Goal: Information Seeking & Learning: Learn about a topic

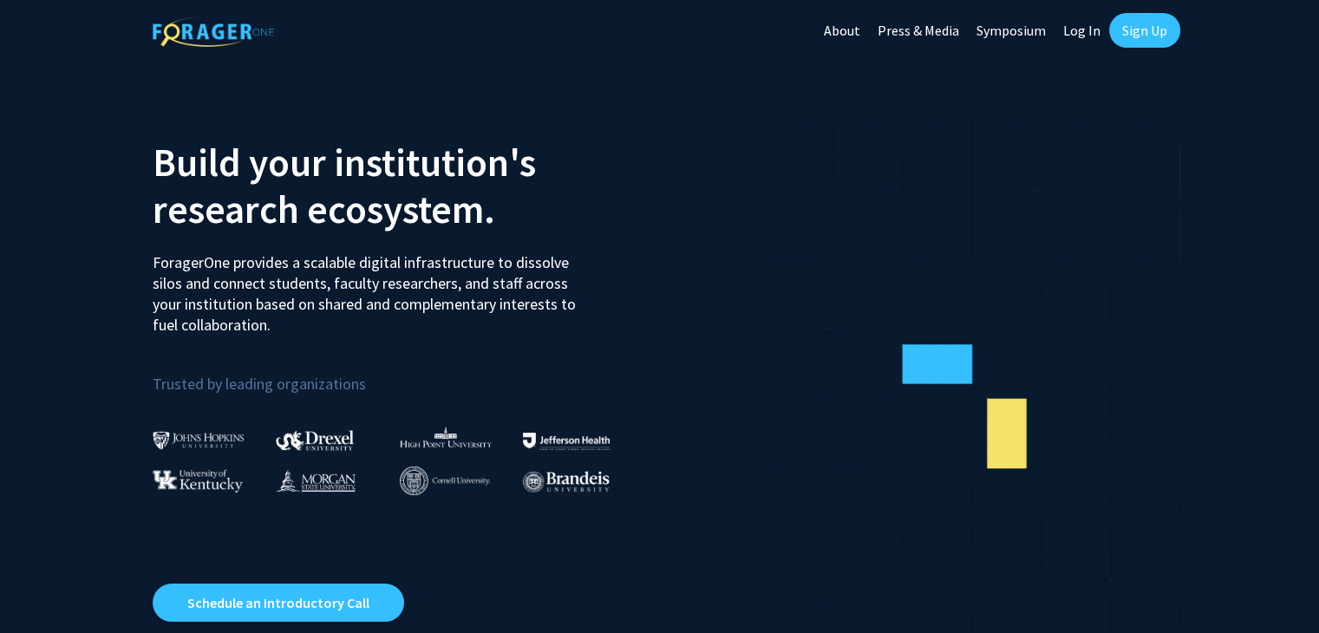
click at [1078, 18] on link "Log In" at bounding box center [1081, 30] width 55 height 61
select select
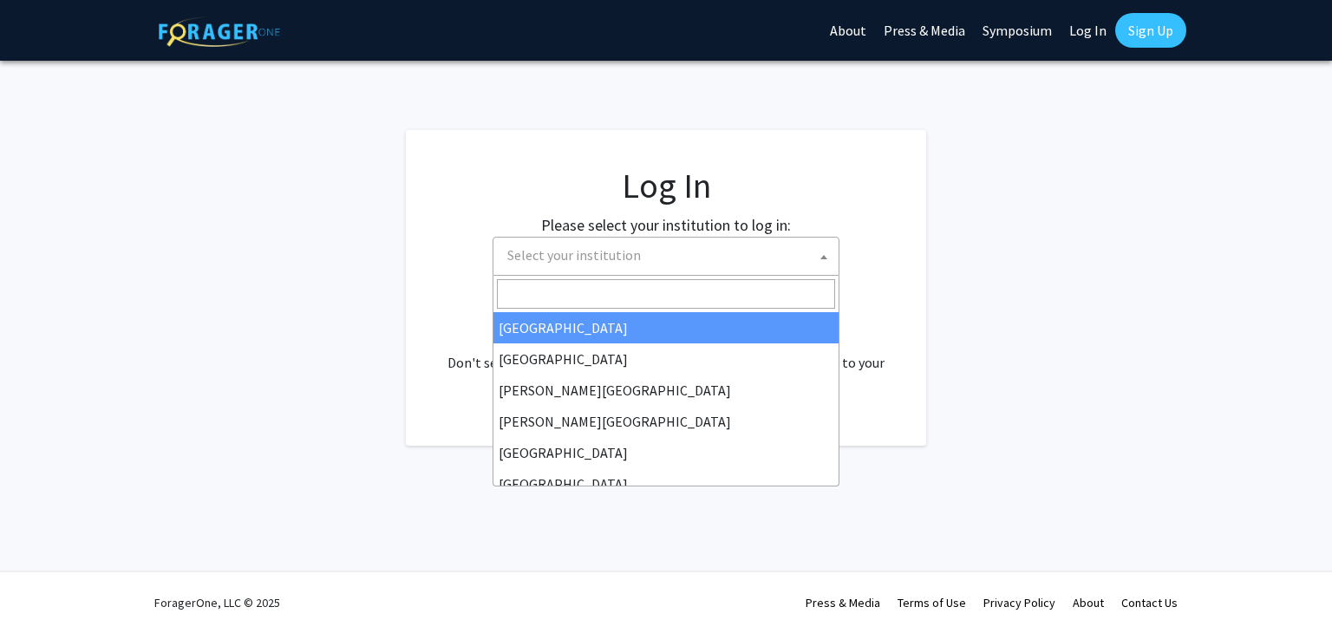
click at [699, 269] on span "Select your institution" at bounding box center [669, 256] width 338 height 36
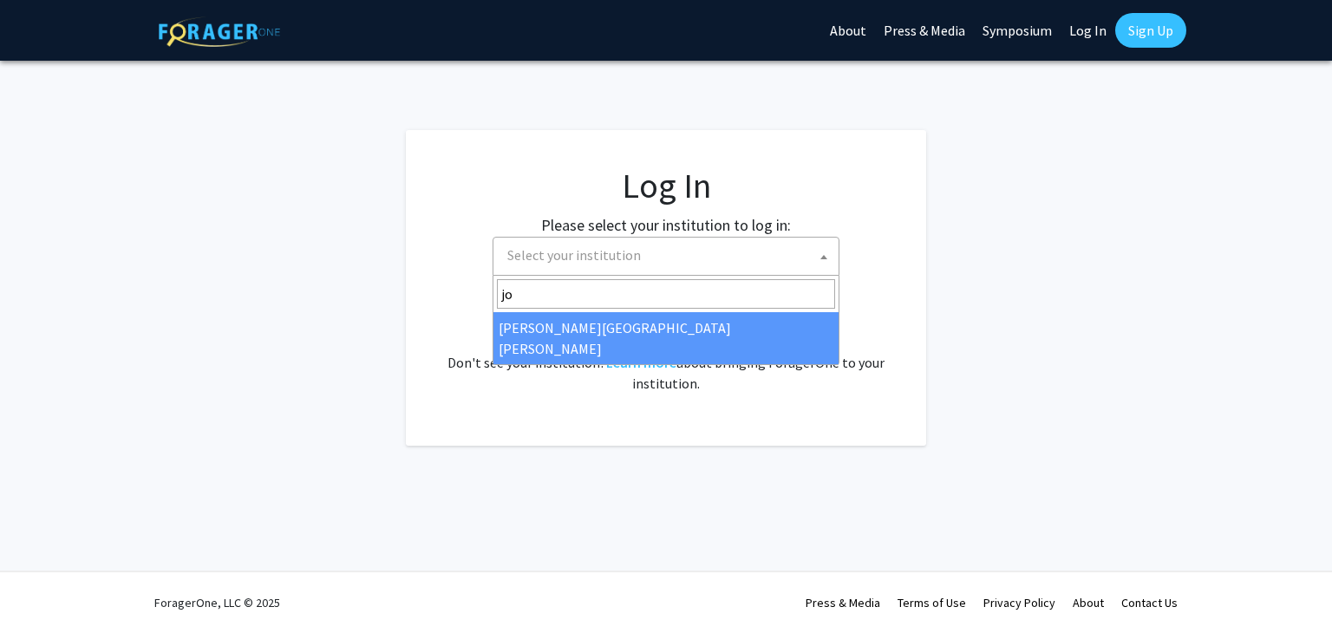
type input "jo"
select select "1"
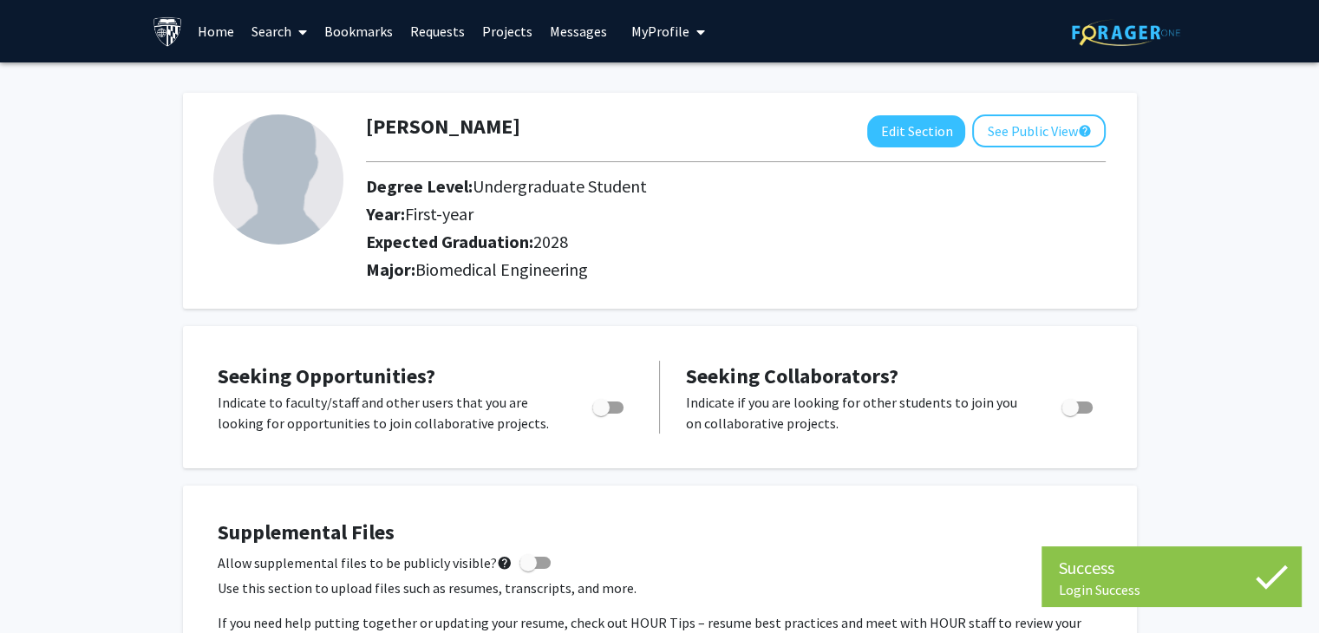
click at [213, 35] on link "Home" at bounding box center [216, 31] width 54 height 61
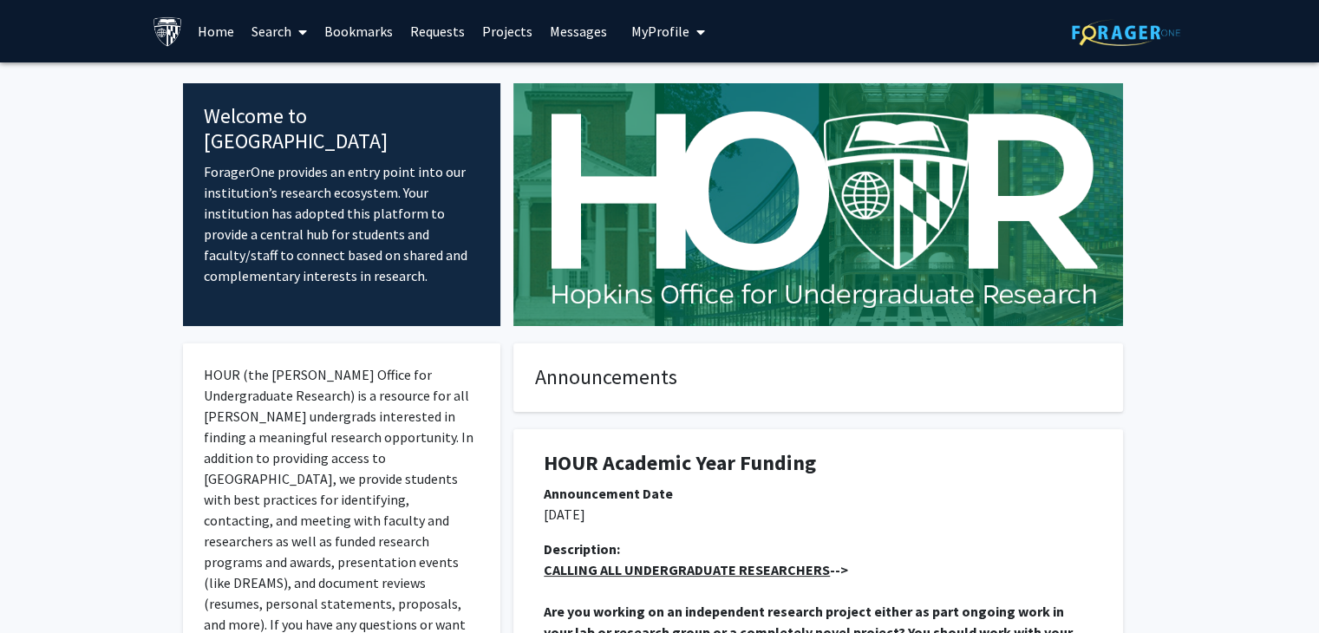
click at [284, 33] on link "Search" at bounding box center [279, 31] width 73 height 61
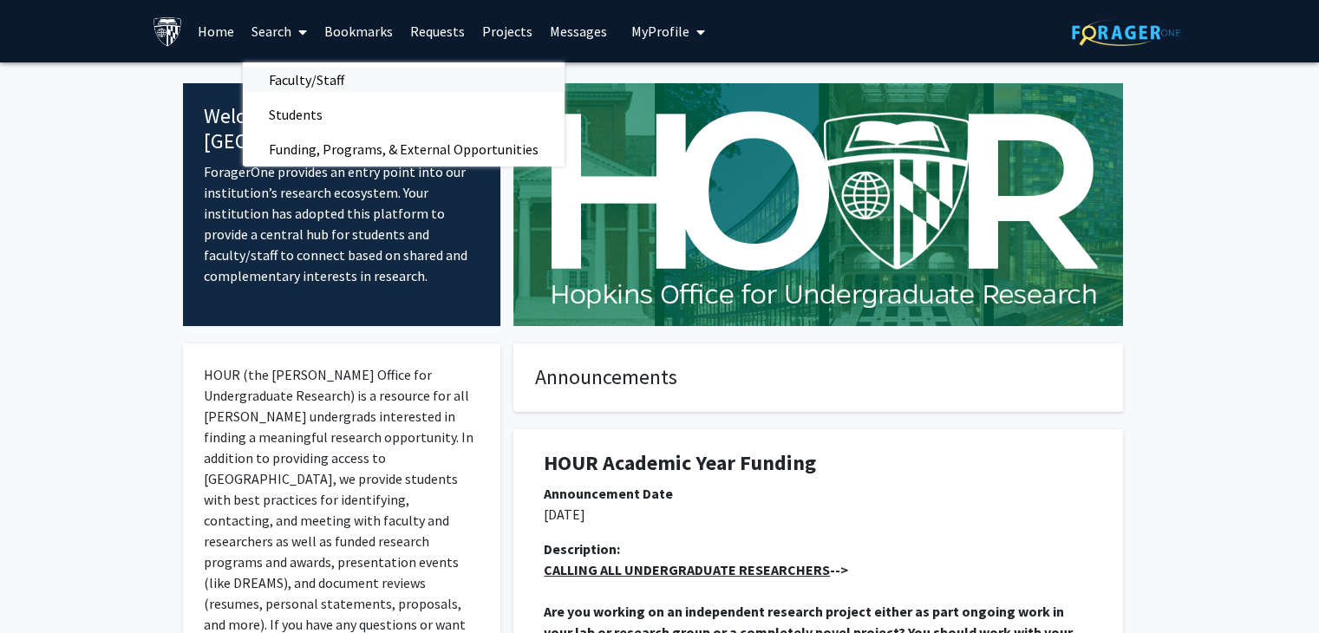
click at [333, 77] on span "Faculty/Staff" at bounding box center [306, 79] width 127 height 35
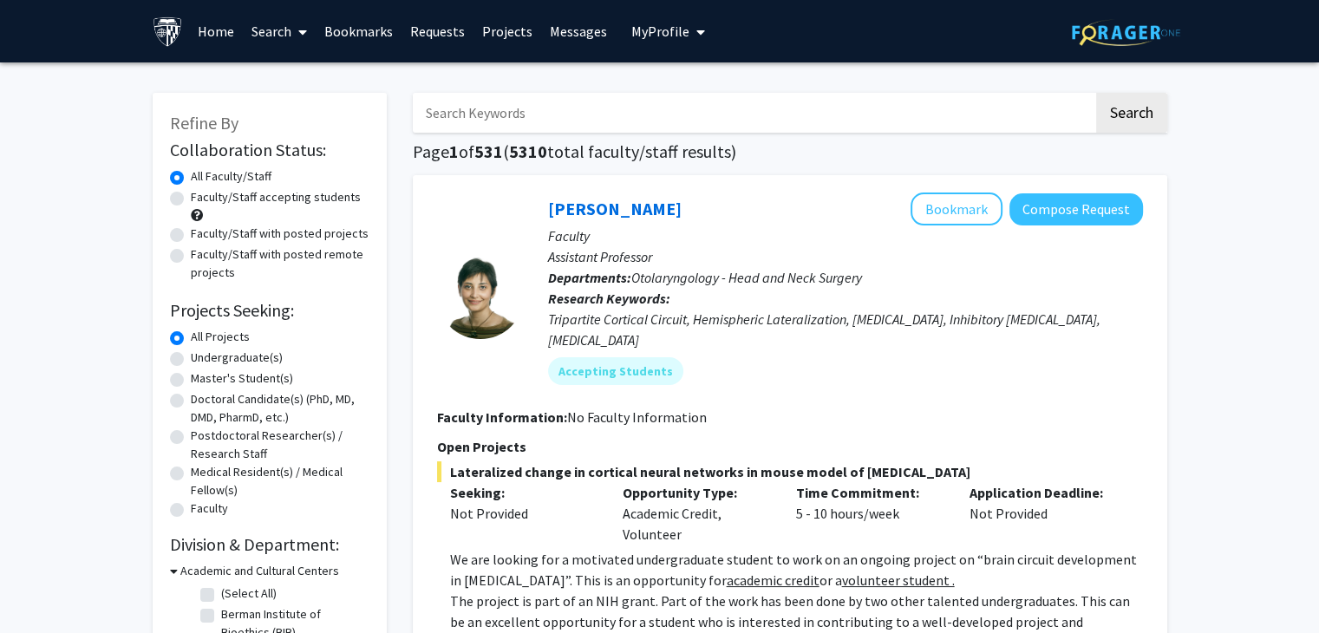
click at [515, 108] on input "Search Keywords" at bounding box center [753, 113] width 681 height 40
click at [1096, 93] on button "Search" at bounding box center [1131, 113] width 71 height 40
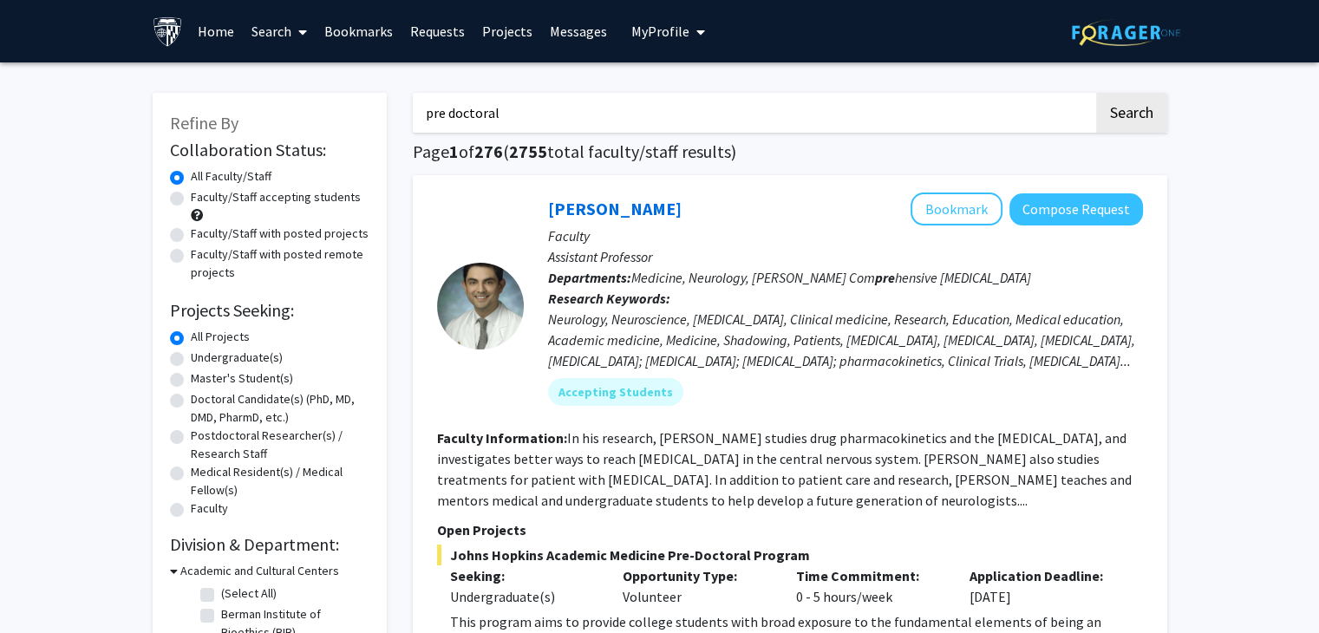
click at [522, 116] on input "pre doctoral" at bounding box center [753, 113] width 681 height 40
type input "pre doctoral neurology"
click at [1096, 93] on button "Search" at bounding box center [1131, 113] width 71 height 40
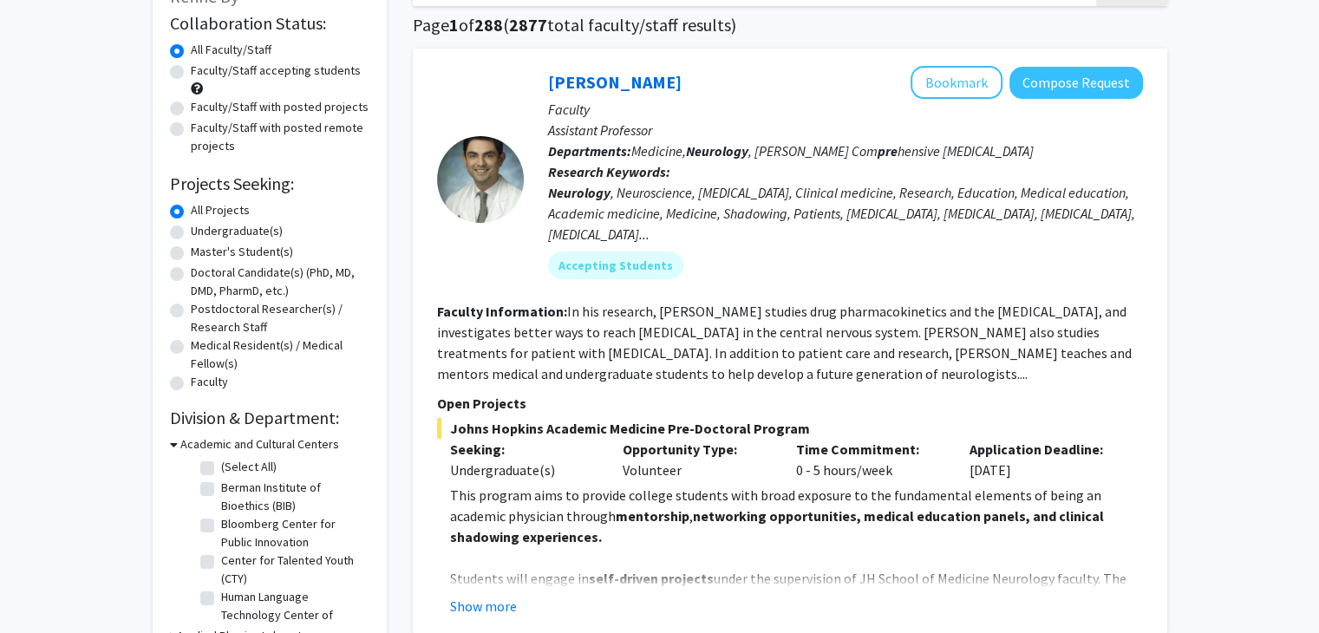
scroll to position [108, 0]
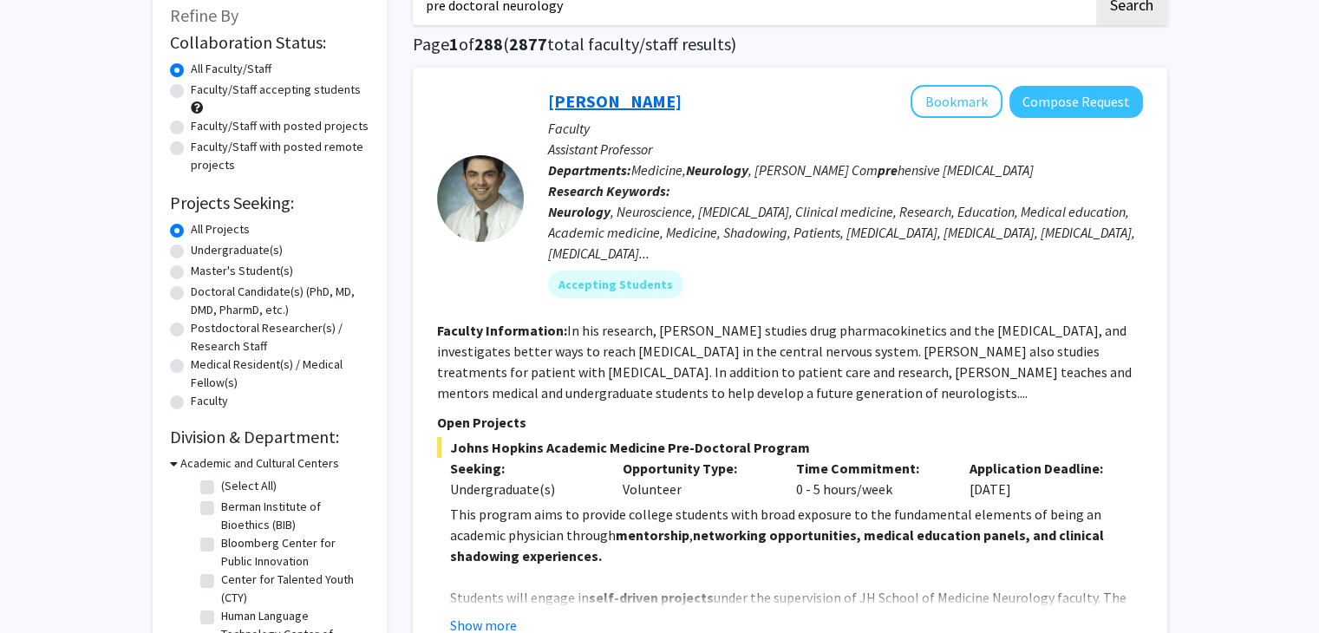
click at [627, 106] on link "Carlos Romo" at bounding box center [615, 101] width 134 height 22
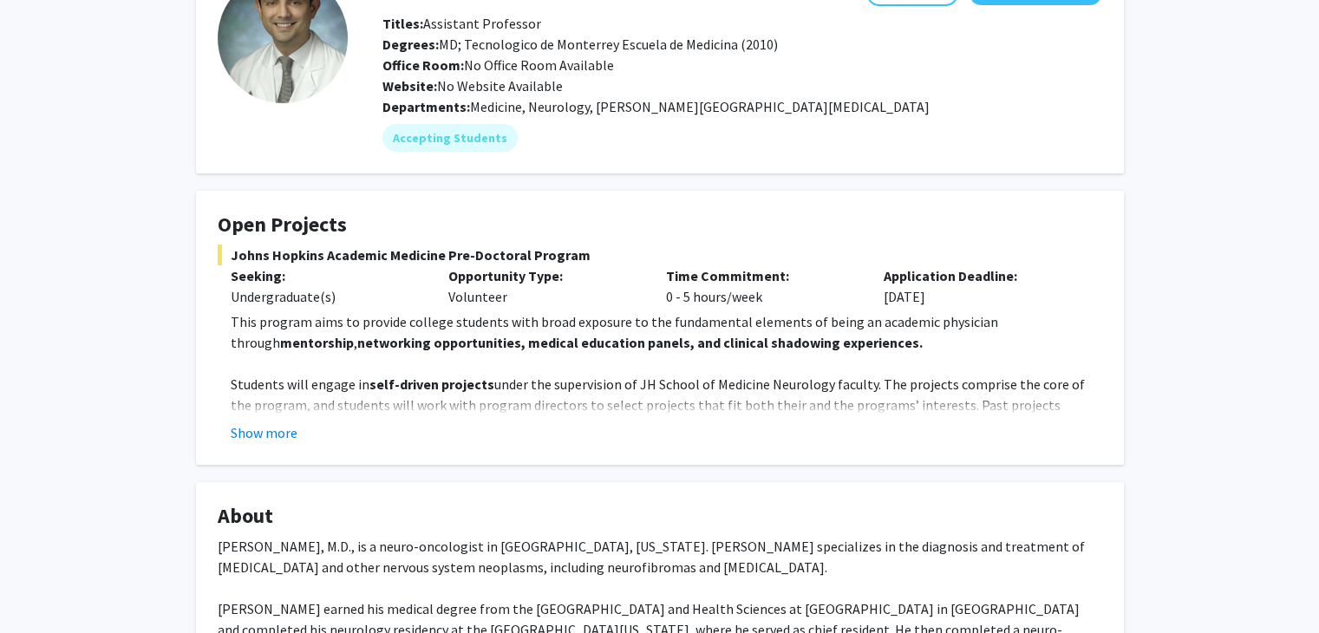
scroll to position [125, 0]
click at [258, 432] on button "Show more" at bounding box center [264, 431] width 67 height 21
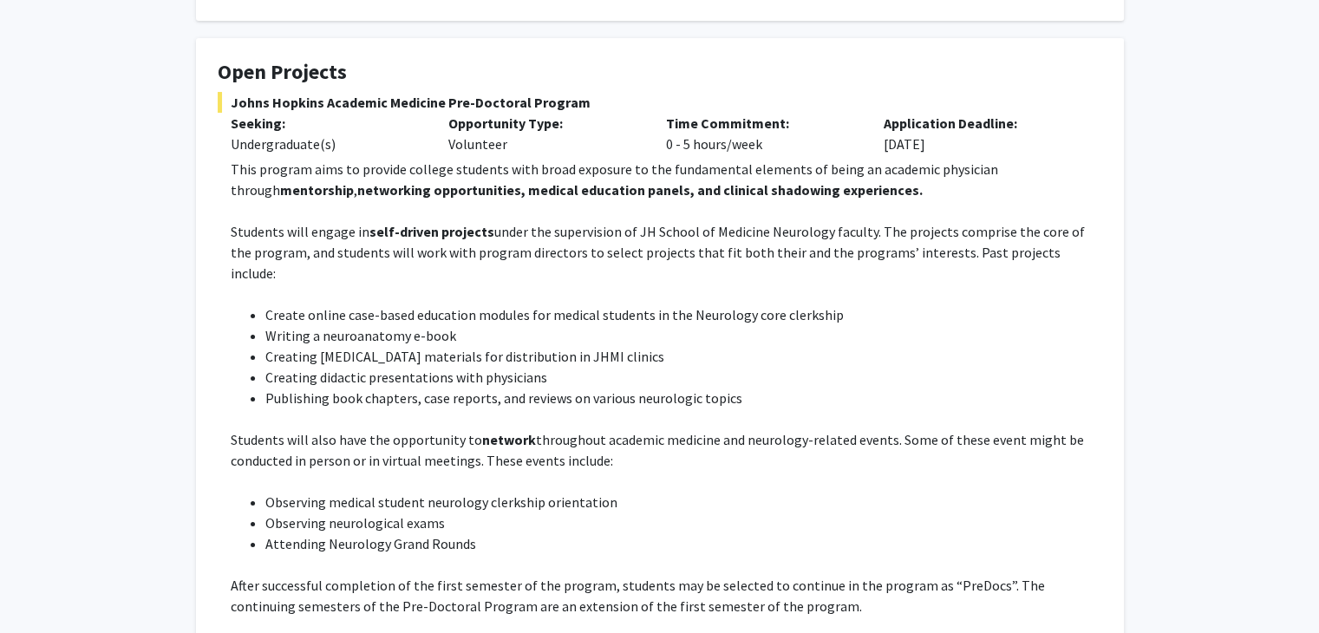
scroll to position [291, 0]
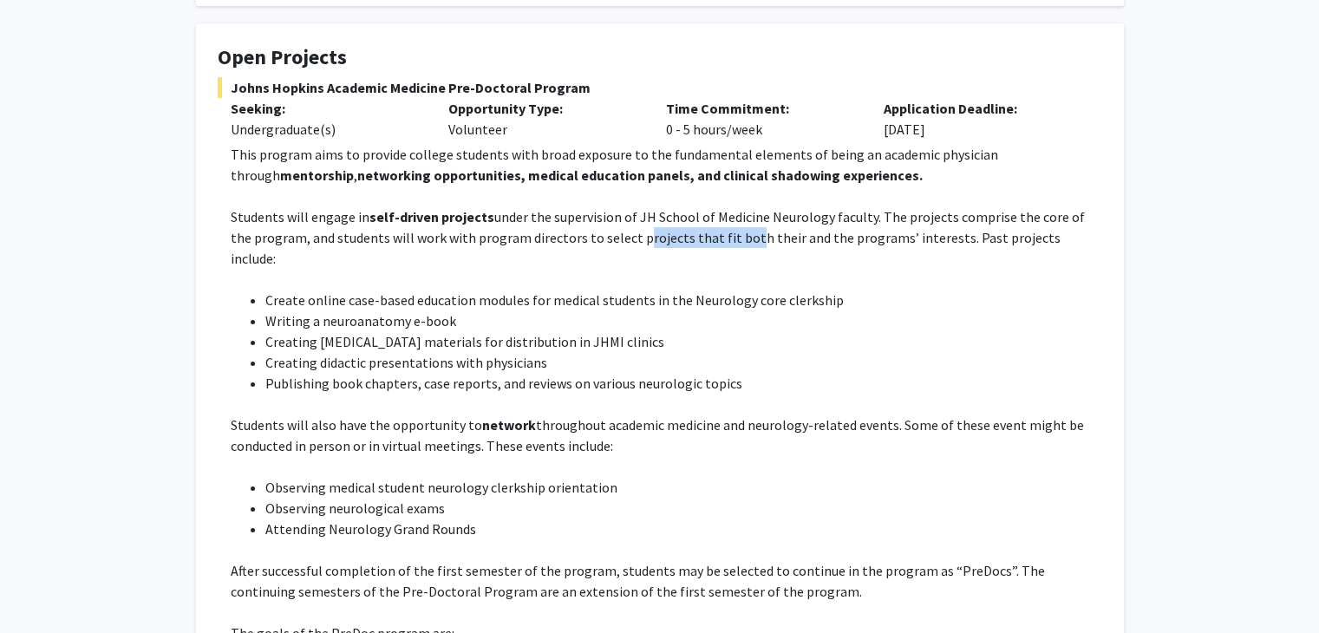
drag, startPoint x: 609, startPoint y: 226, endPoint x: 709, endPoint y: 234, distance: 100.9
click at [709, 234] on p "Students will engage in self-driven projects under the supervision of JH School…" at bounding box center [666, 237] width 871 height 62
click at [577, 290] on li "Create online case-based education modules for medical students in the Neurolog…" at bounding box center [683, 300] width 837 height 21
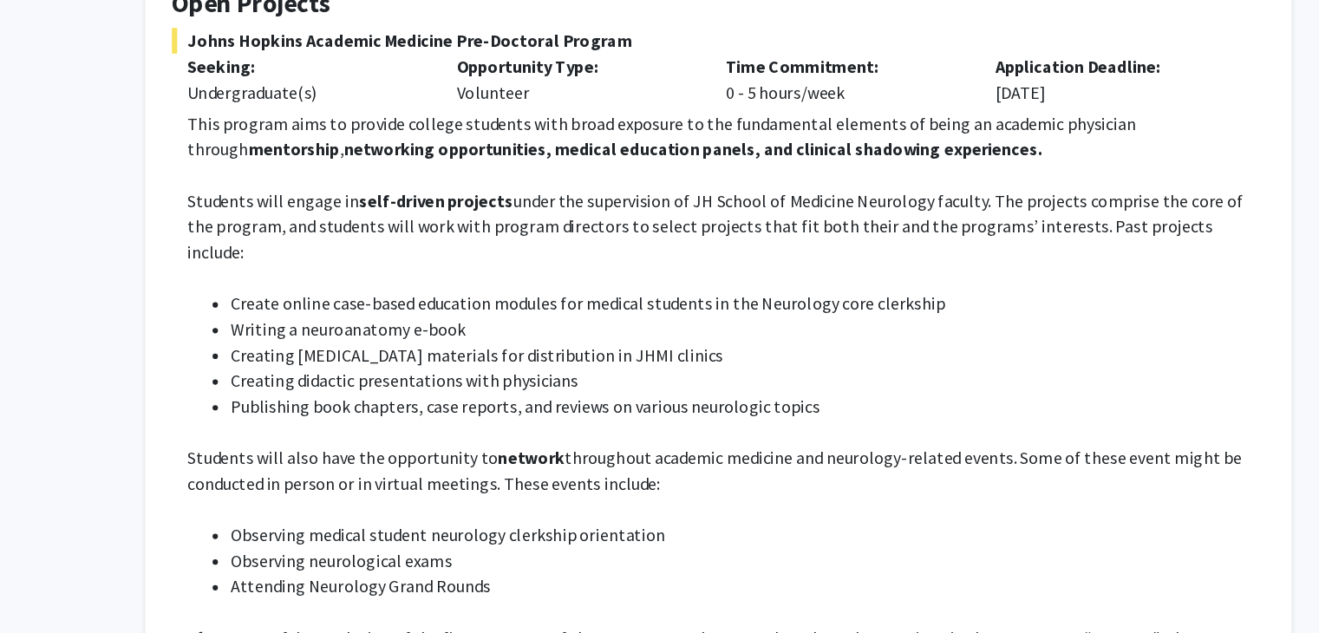
scroll to position [290, 0]
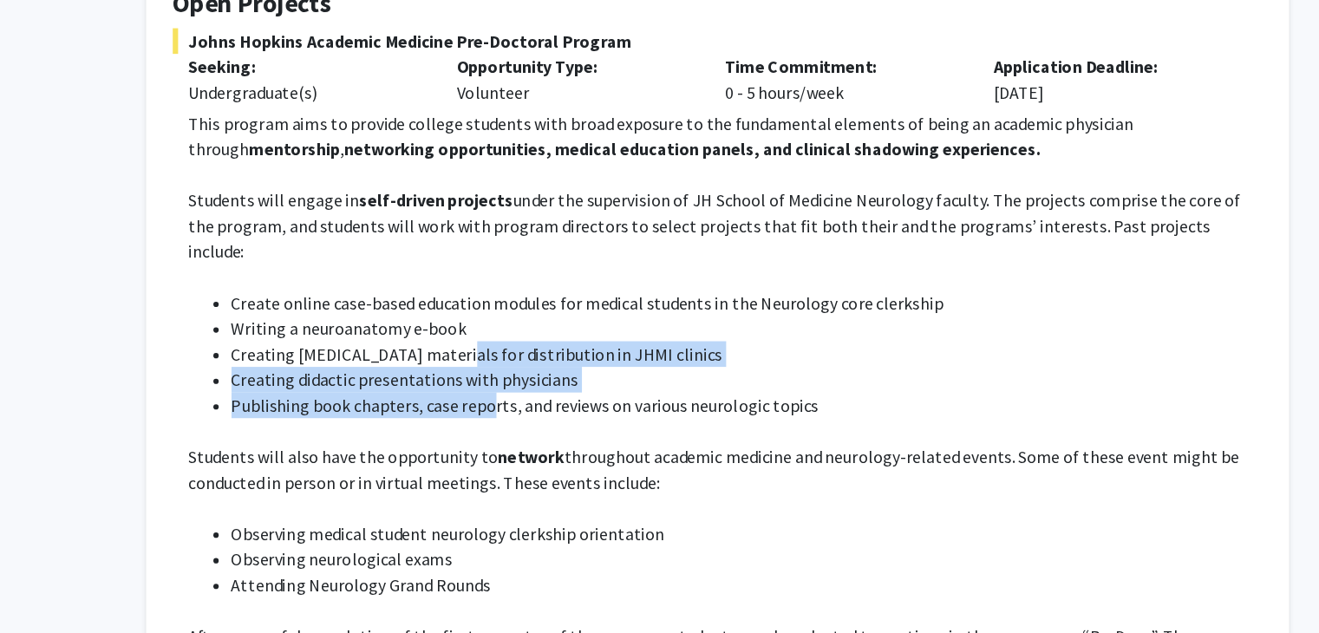
drag, startPoint x: 442, startPoint y: 322, endPoint x: 473, endPoint y: 359, distance: 48.6
click at [473, 359] on ul "Create online case-based education modules for medical students in the Neurolog…" at bounding box center [666, 342] width 871 height 104
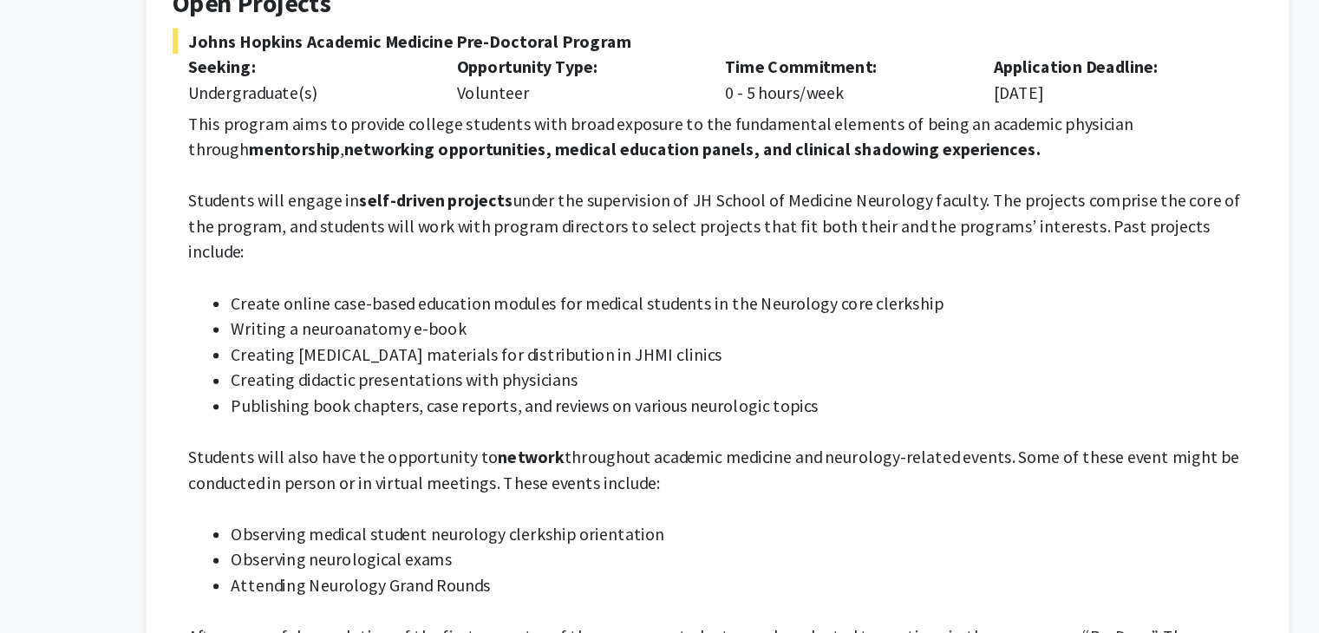
click at [552, 373] on li "Publishing book chapters, case reports, and reviews on various neurologic topics" at bounding box center [683, 383] width 837 height 21
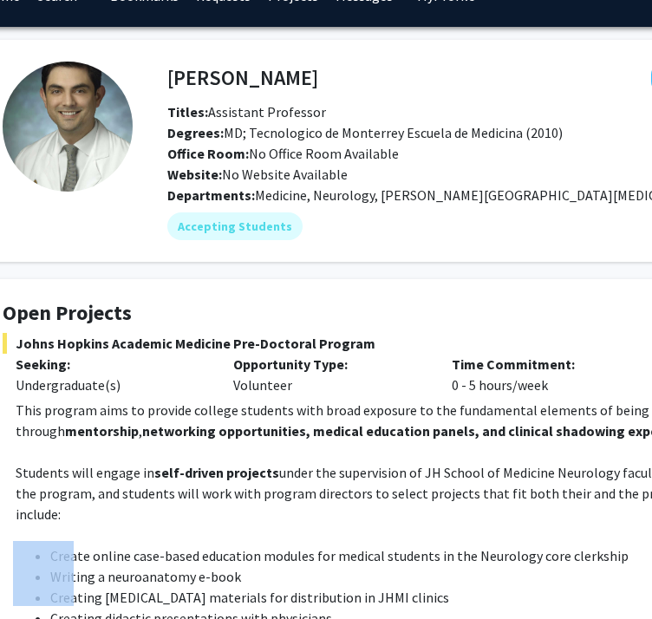
scroll to position [38, 75]
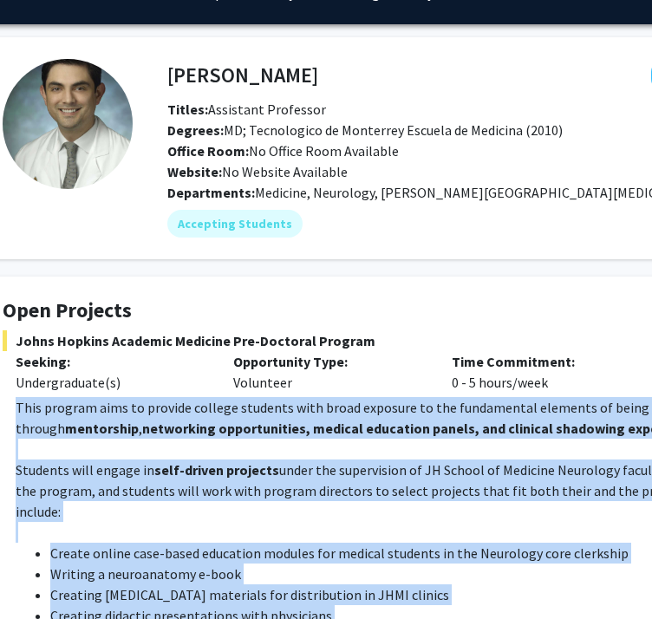
drag, startPoint x: 609, startPoint y: 467, endPoint x: 17, endPoint y: 411, distance: 594.0
copy div "This program aims to provide college students with broad exposure to the fundam…"
